Goal: Contribute content

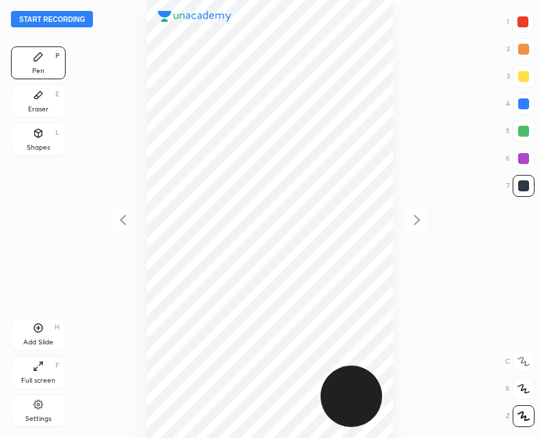
scroll to position [438, 321]
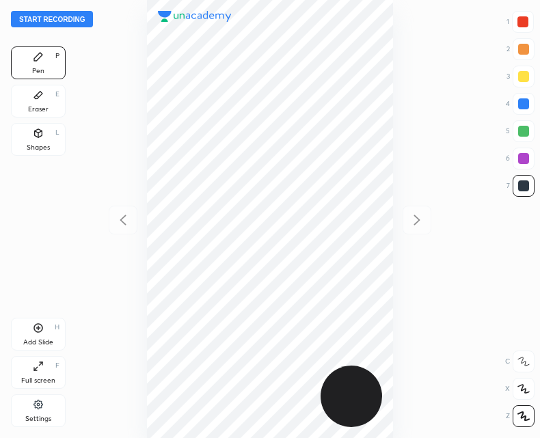
click at [70, 18] on button "Start recording" at bounding box center [52, 19] width 82 height 16
click at [43, 334] on div "Add Slide H" at bounding box center [38, 334] width 55 height 33
click at [123, 217] on icon at bounding box center [123, 220] width 16 height 16
click at [419, 219] on icon at bounding box center [418, 220] width 6 height 10
click at [127, 217] on icon at bounding box center [123, 220] width 16 height 16
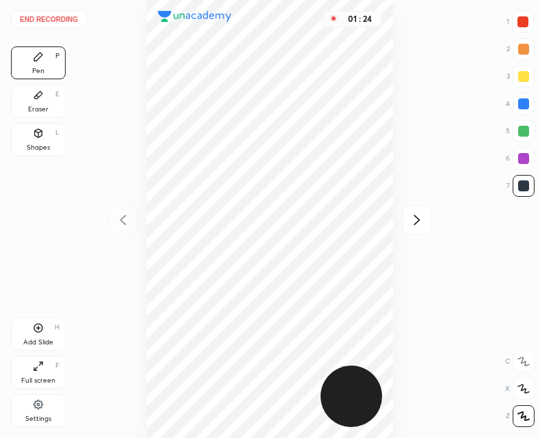
click at [415, 218] on icon at bounding box center [417, 220] width 16 height 16
click at [36, 332] on icon at bounding box center [38, 328] width 11 height 11
click at [117, 231] on div at bounding box center [123, 220] width 29 height 29
click at [424, 221] on icon at bounding box center [417, 220] width 16 height 16
click at [123, 224] on icon at bounding box center [123, 220] width 16 height 16
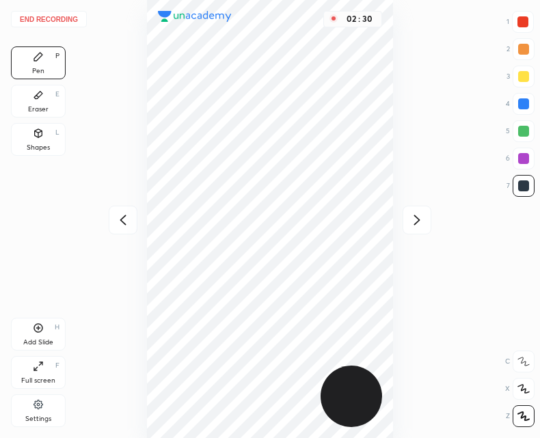
click at [131, 217] on div at bounding box center [123, 220] width 29 height 29
click at [49, 17] on button "End recording" at bounding box center [49, 19] width 76 height 16
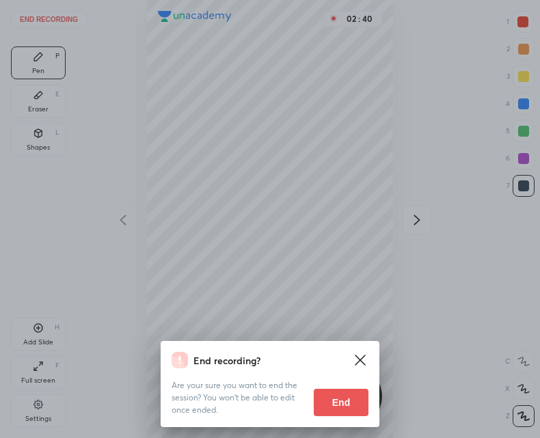
click at [328, 407] on button "End" at bounding box center [341, 402] width 55 height 27
